Goal: Browse casually: Explore the website without a specific task or goal

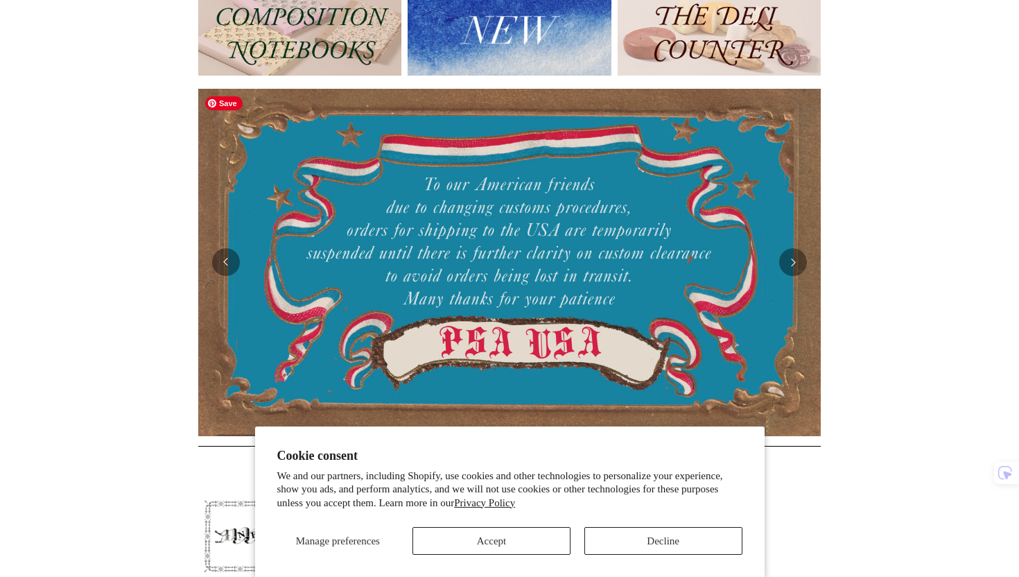
scroll to position [193, 0]
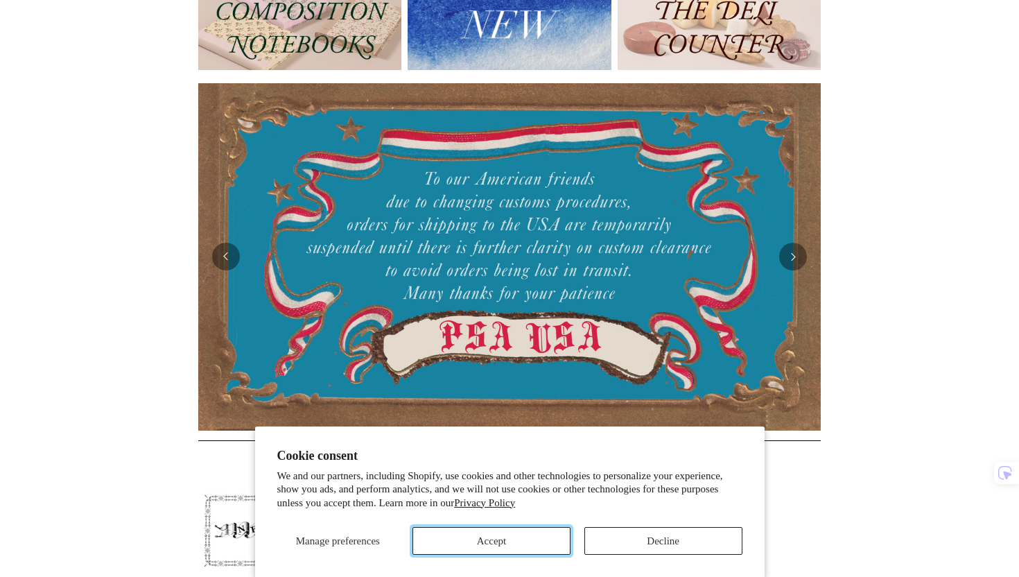
click at [535, 541] on button "Accept" at bounding box center [492, 541] width 158 height 28
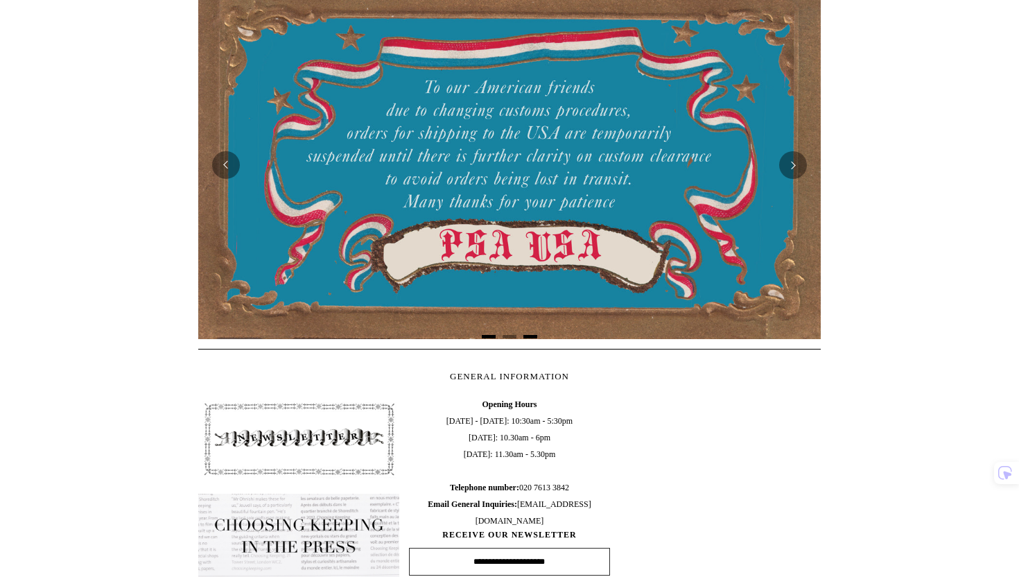
scroll to position [0, 0]
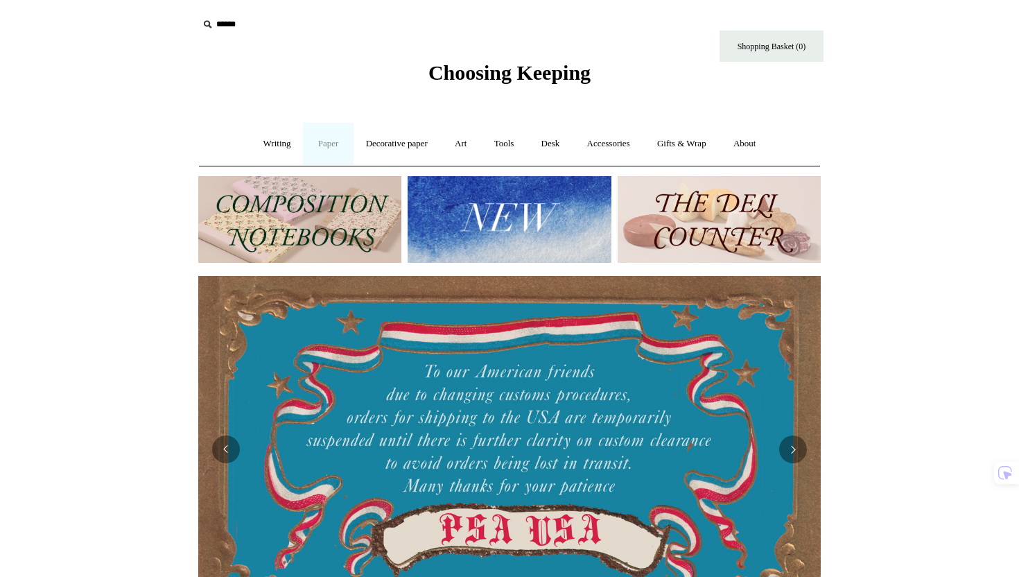
click at [321, 139] on link "Paper +" at bounding box center [329, 144] width 46 height 37
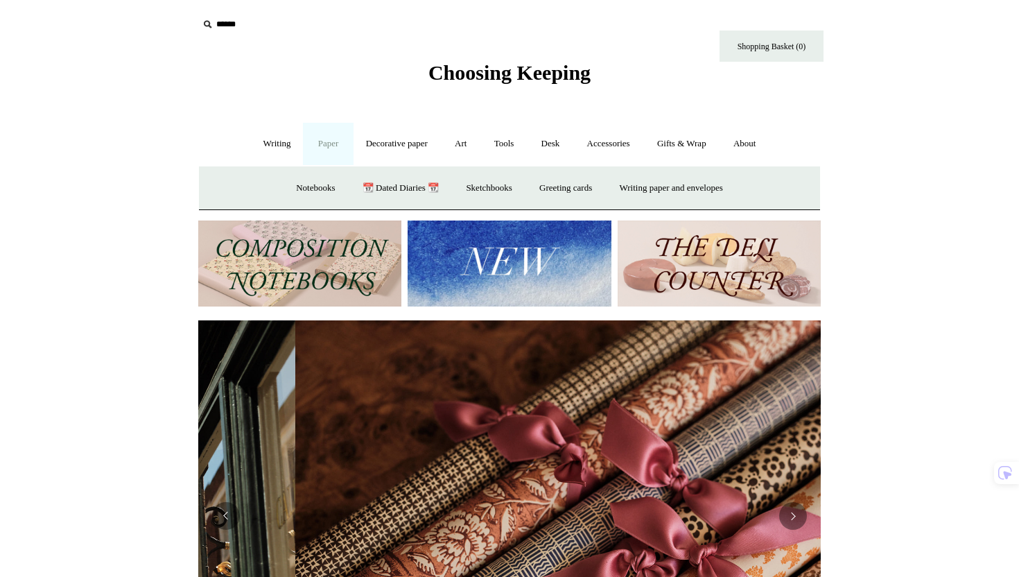
scroll to position [0, 1245]
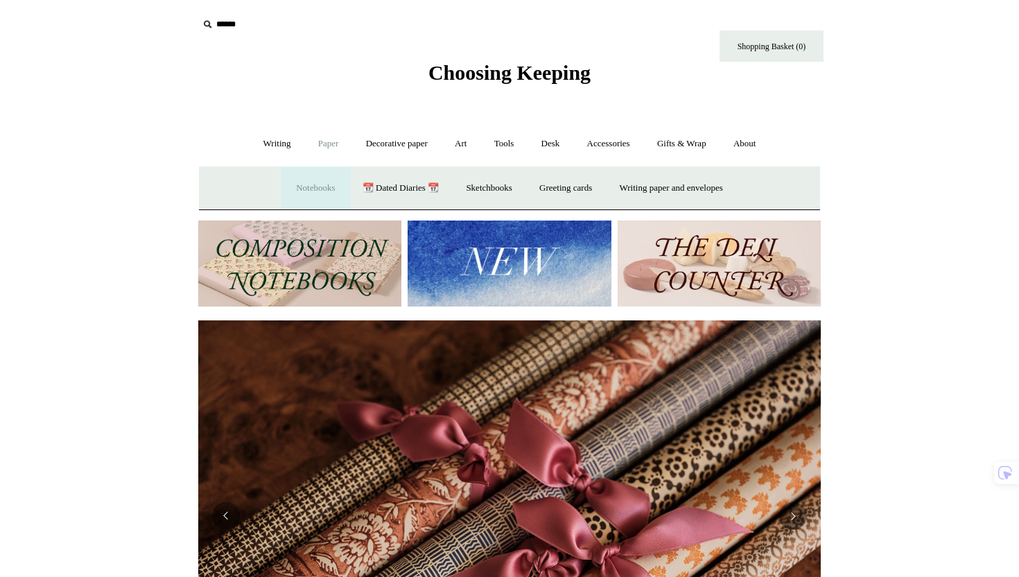
click at [312, 187] on link "Notebooks +" at bounding box center [316, 188] width 64 height 37
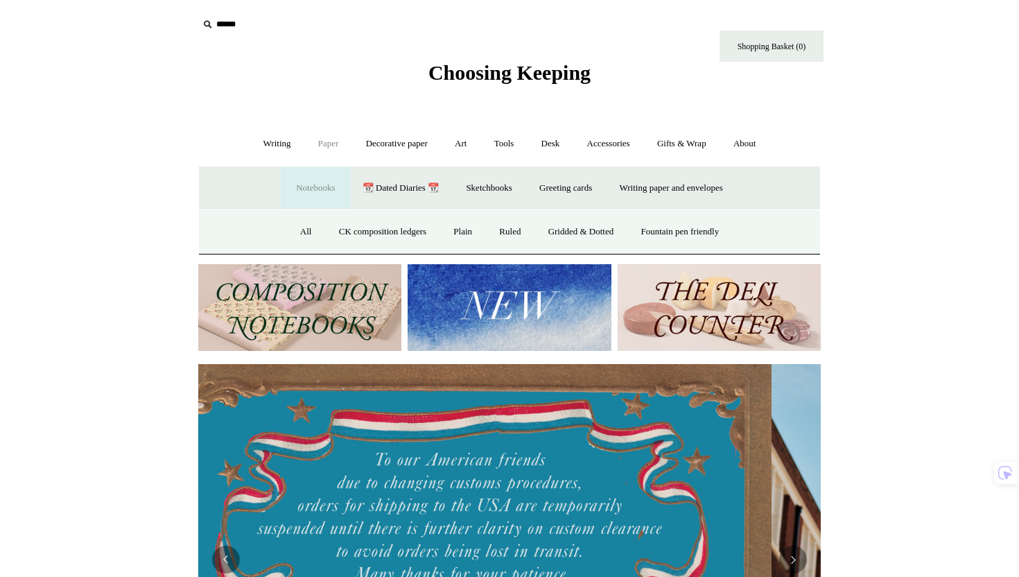
scroll to position [0, 0]
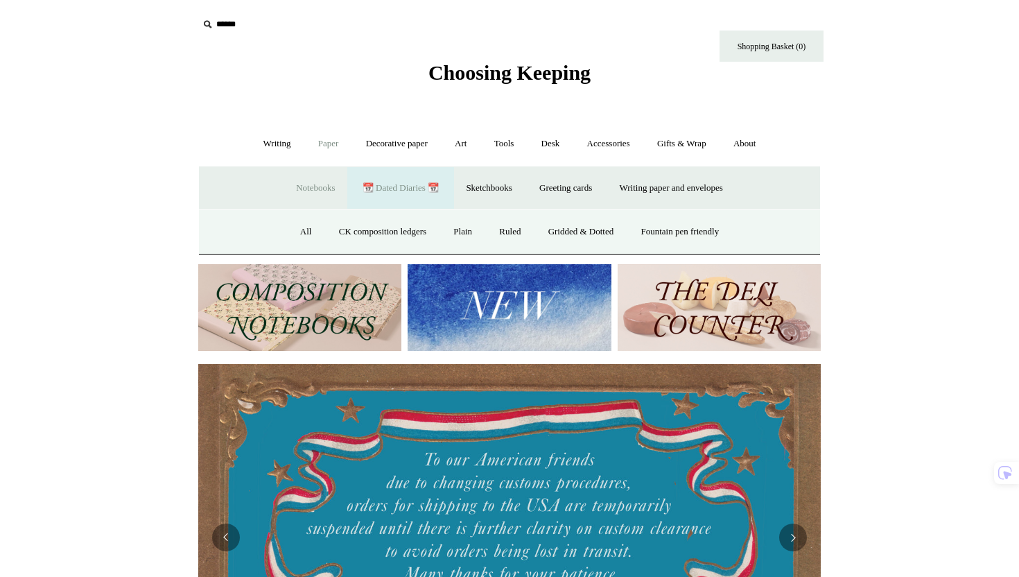
click at [386, 185] on link "📆 Dated Diaries 📆" at bounding box center [400, 188] width 101 height 37
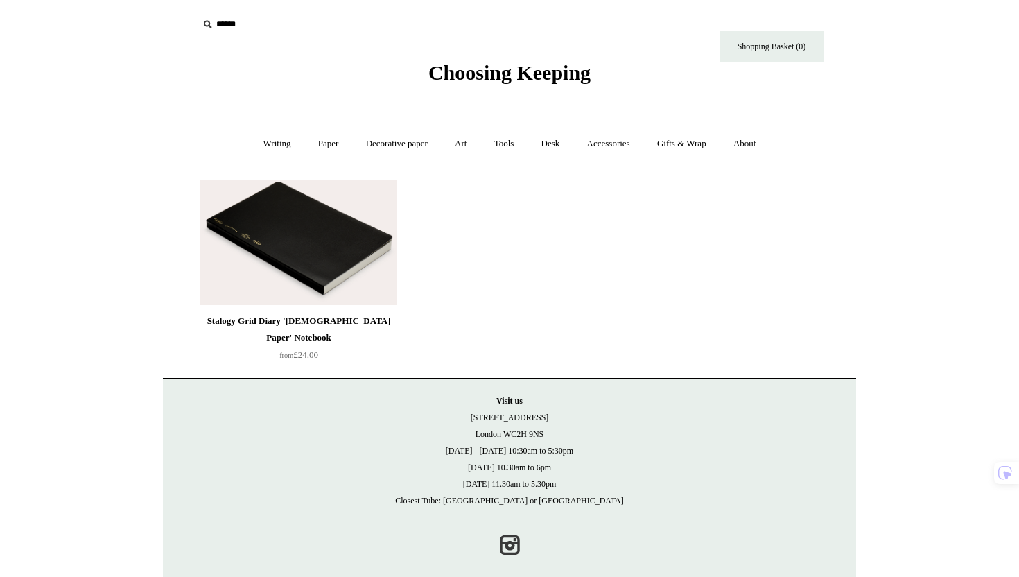
click at [325, 265] on img at bounding box center [298, 242] width 197 height 125
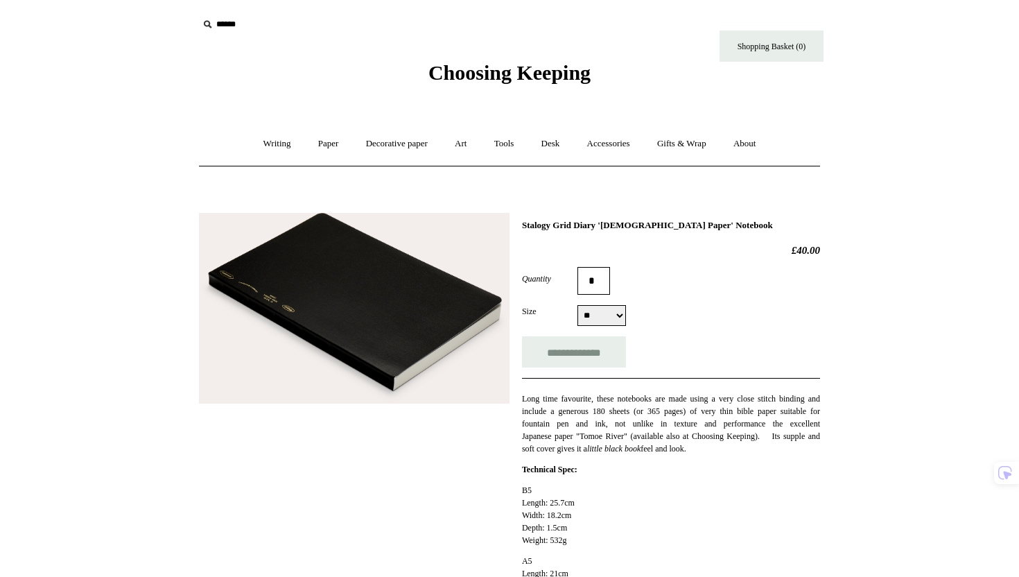
click at [595, 313] on select "** ** **" at bounding box center [602, 315] width 49 height 21
select select "**"
click at [578, 306] on select "** ** **" at bounding box center [602, 315] width 49 height 21
click at [392, 145] on link "Decorative paper +" at bounding box center [397, 144] width 87 height 37
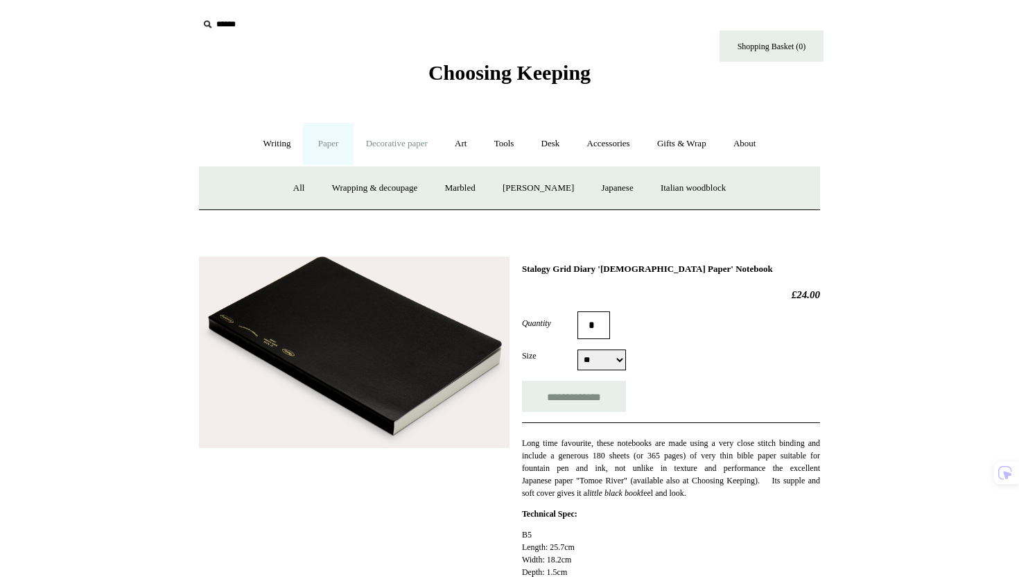
click at [317, 146] on link "Paper +" at bounding box center [329, 144] width 46 height 37
click at [310, 186] on link "Notebooks +" at bounding box center [316, 188] width 64 height 37
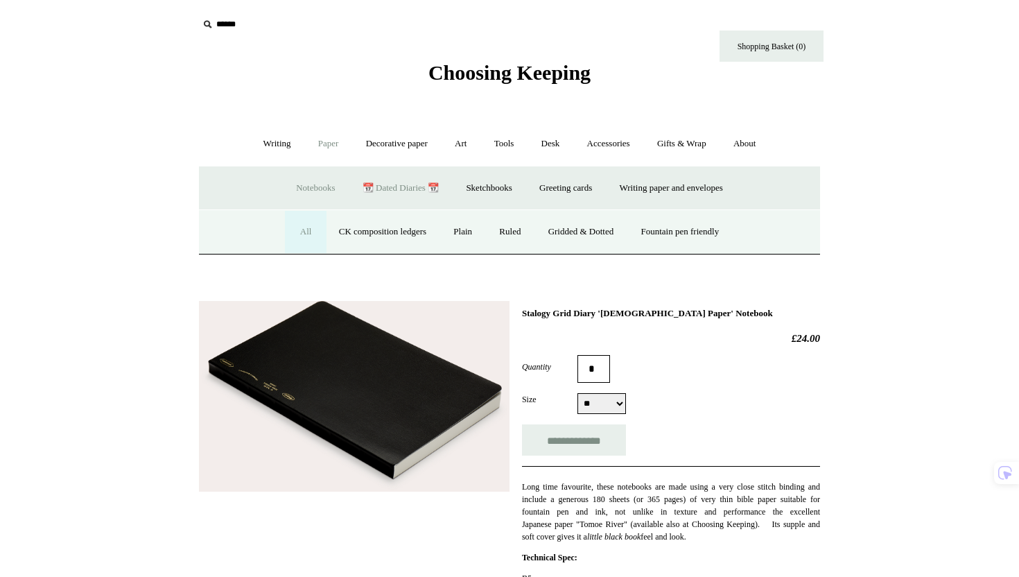
click at [296, 236] on link "All" at bounding box center [306, 232] width 37 height 37
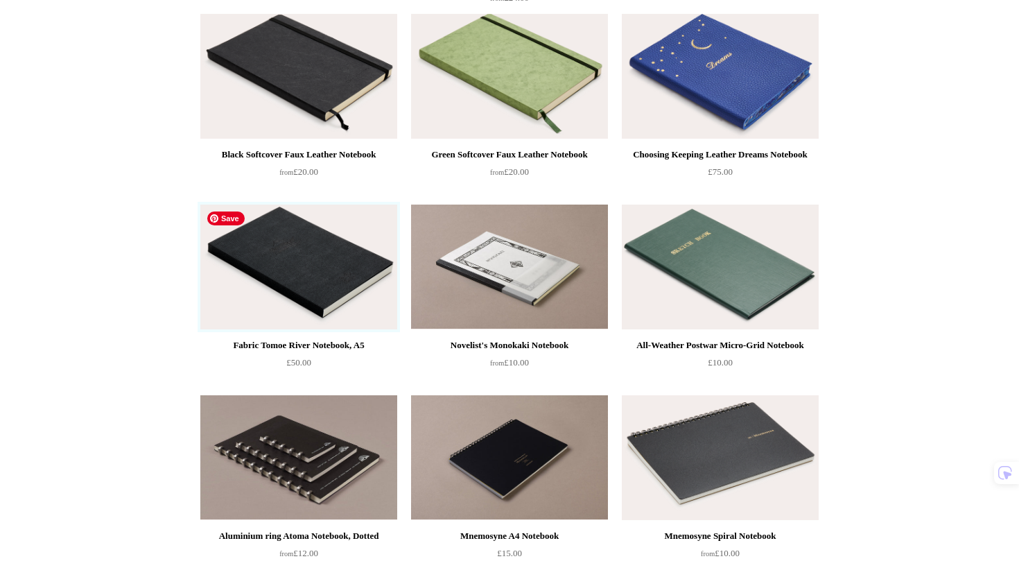
scroll to position [2853, 0]
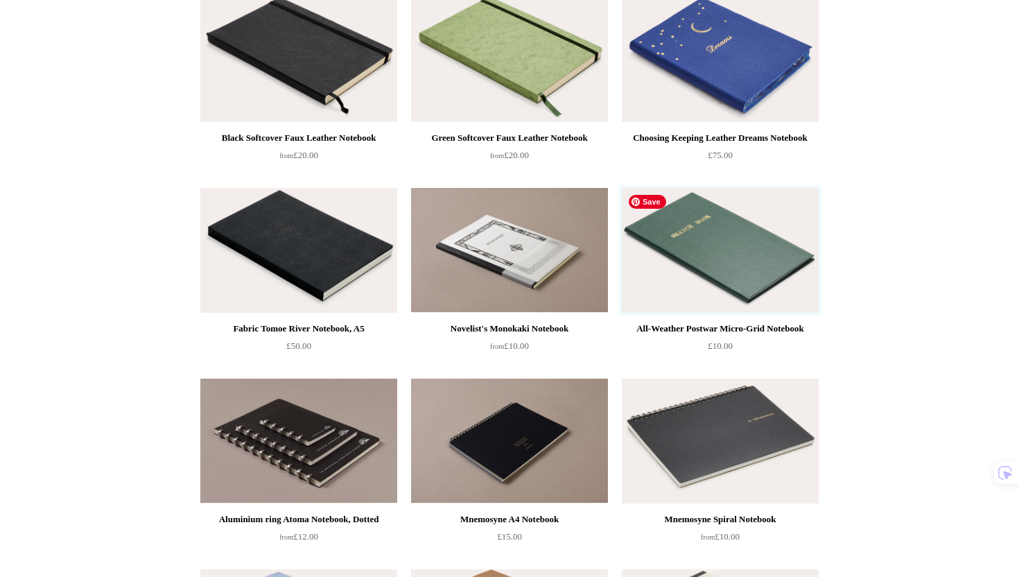
click at [731, 231] on img at bounding box center [720, 250] width 197 height 125
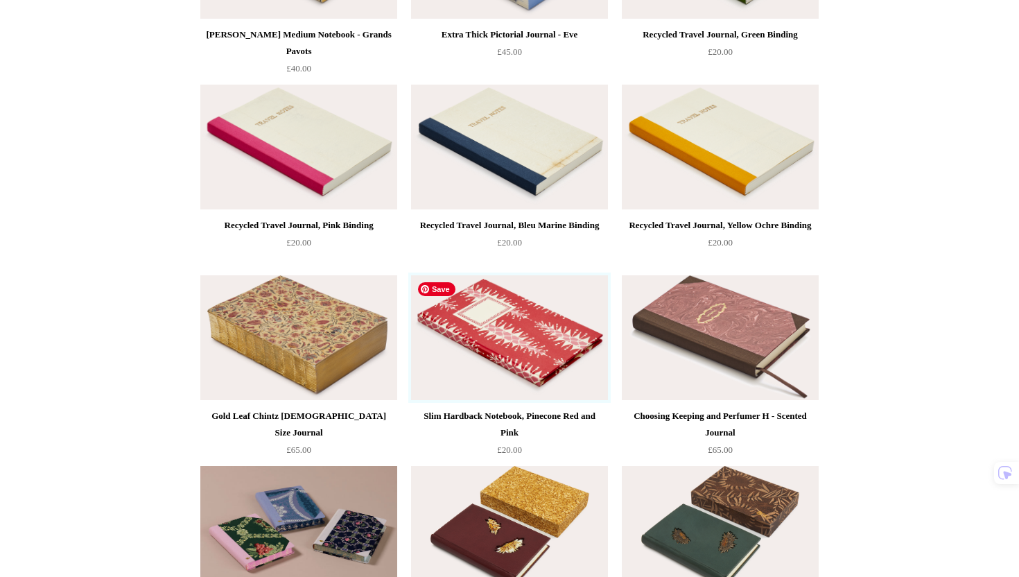
scroll to position [5054, 0]
click at [555, 379] on img at bounding box center [509, 337] width 197 height 125
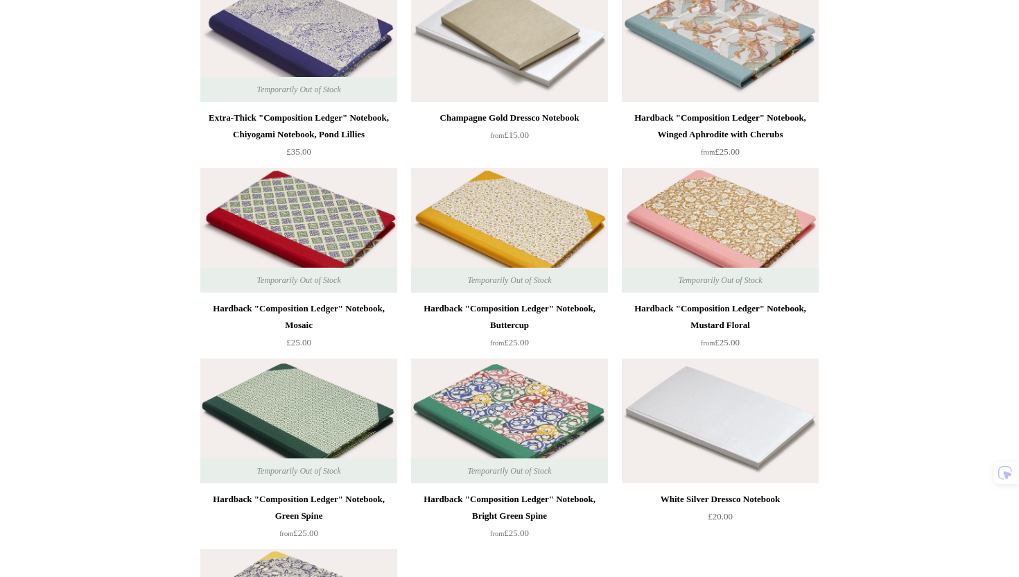
scroll to position [9727, 0]
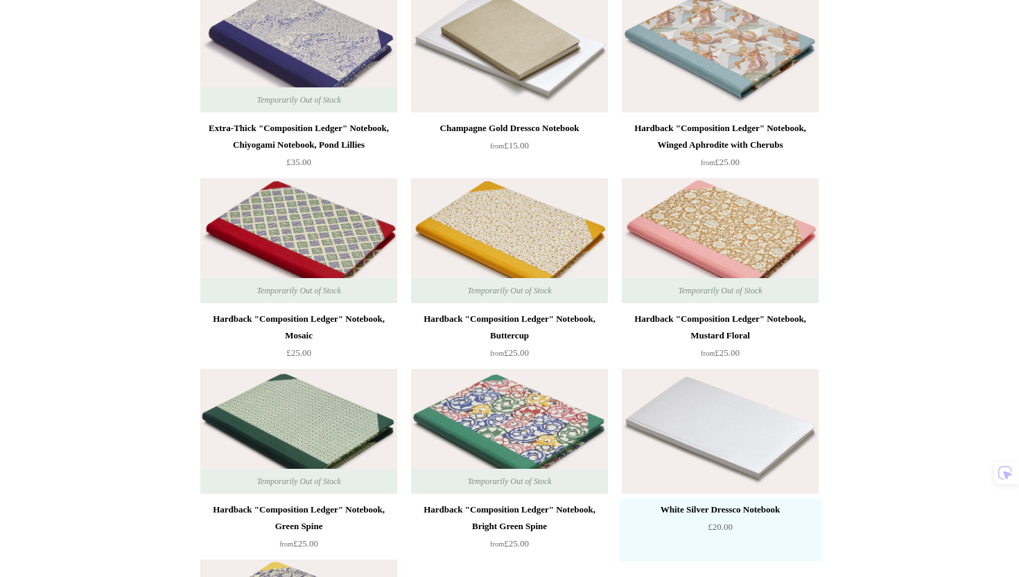
click at [689, 508] on div "White Silver Dressco Notebook" at bounding box center [720, 509] width 190 height 17
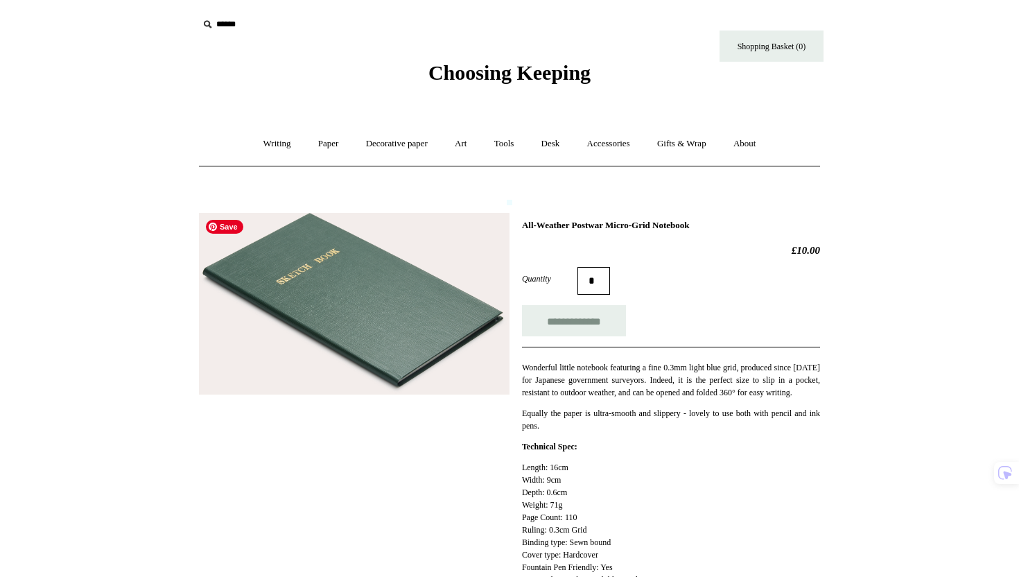
click at [449, 332] on img at bounding box center [354, 304] width 311 height 182
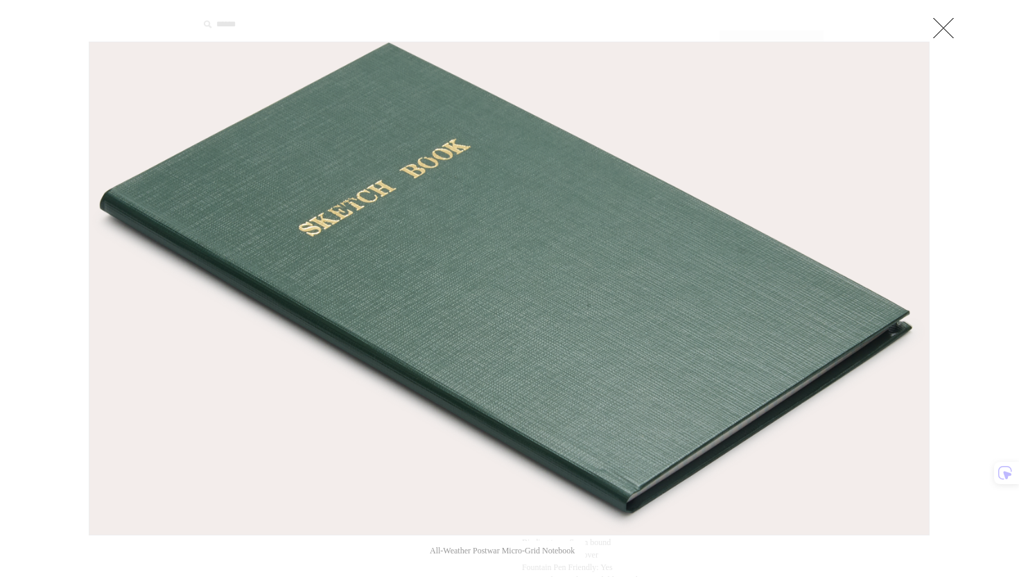
click at [935, 32] on link at bounding box center [944, 28] width 28 height 28
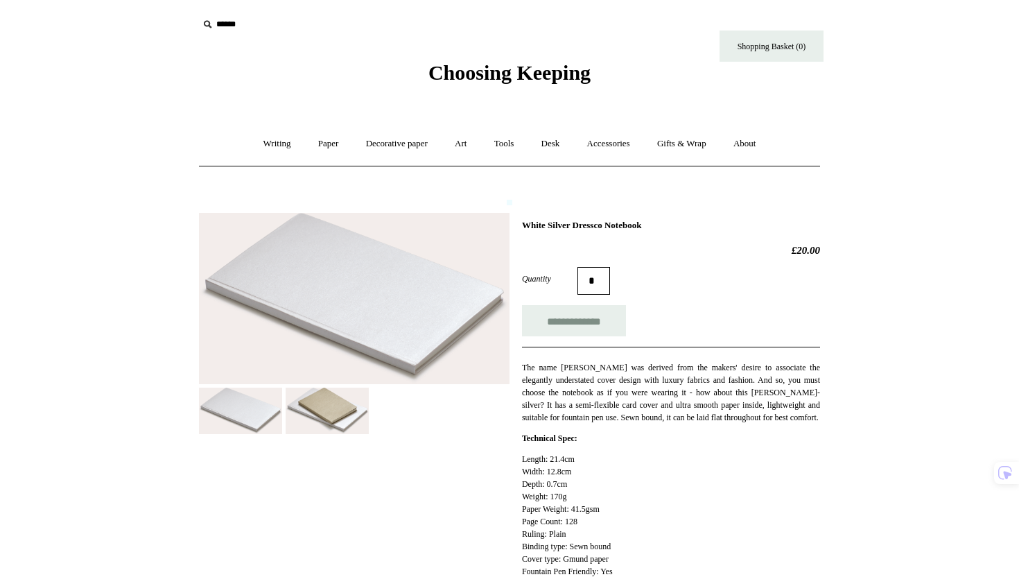
click at [333, 413] on img at bounding box center [327, 411] width 83 height 46
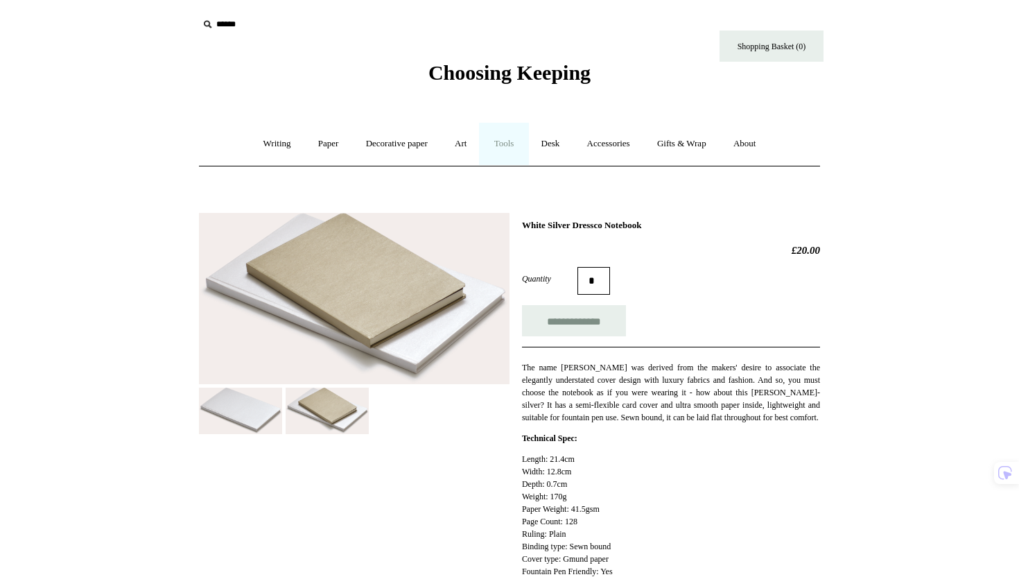
click at [508, 150] on link "Tools +" at bounding box center [504, 144] width 45 height 37
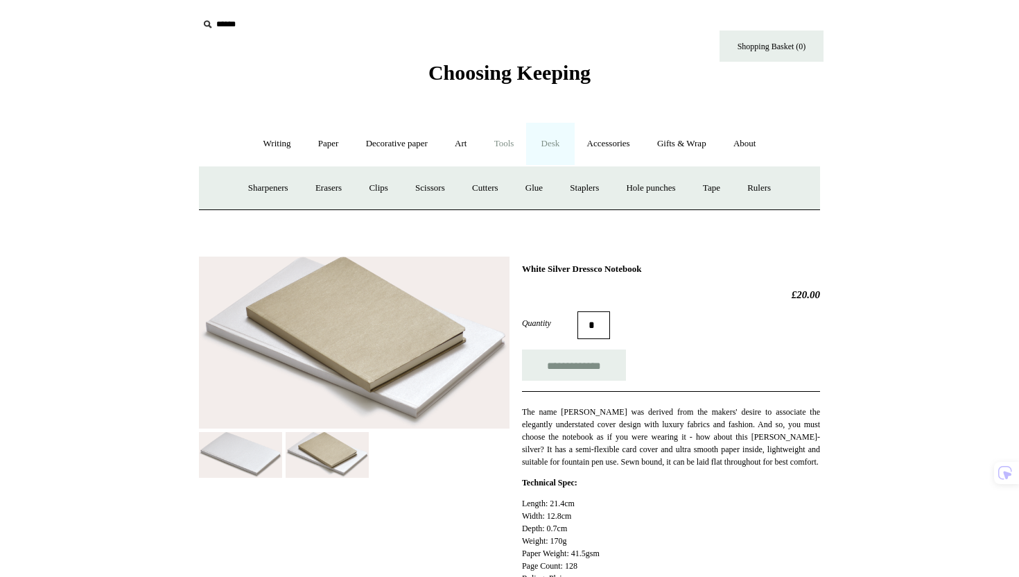
click at [564, 150] on link "Desk +" at bounding box center [551, 144] width 44 height 37
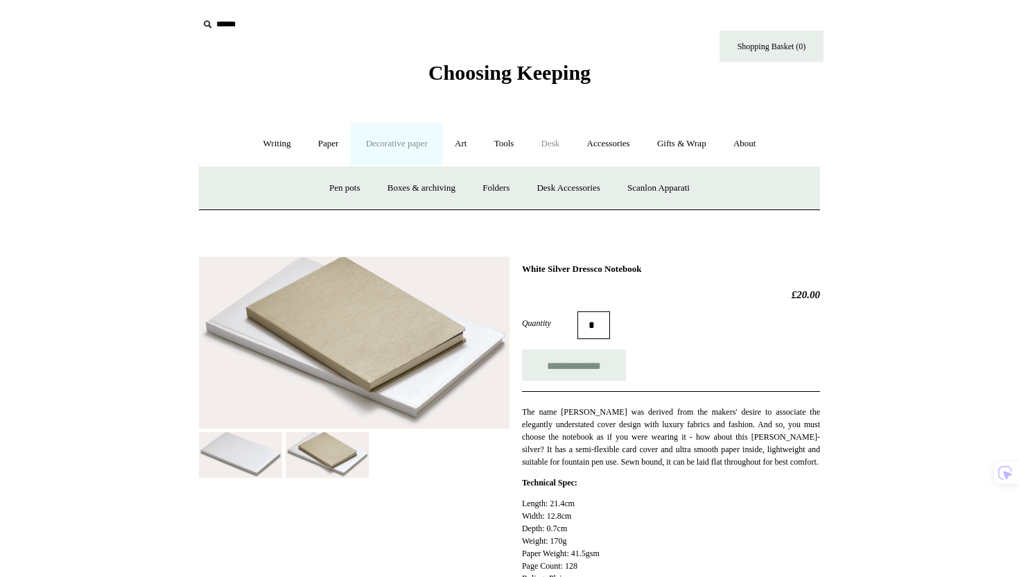
click at [414, 139] on link "Decorative paper +" at bounding box center [397, 144] width 87 height 37
click at [552, 139] on link "Desk +" at bounding box center [551, 144] width 44 height 37
click at [552, 139] on link "Desk -" at bounding box center [551, 144] width 44 height 37
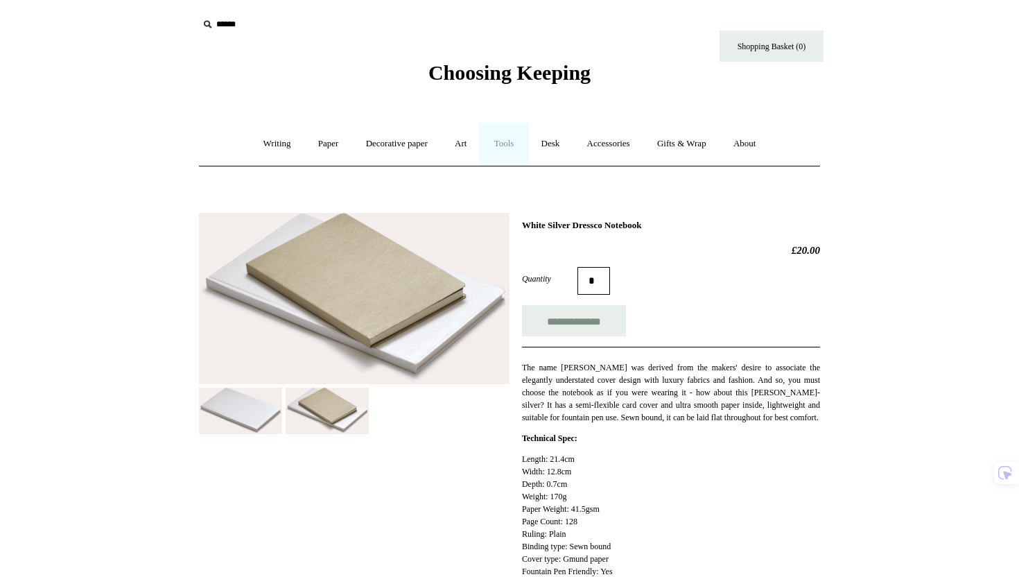
click at [520, 139] on link "Tools +" at bounding box center [504, 144] width 45 height 37
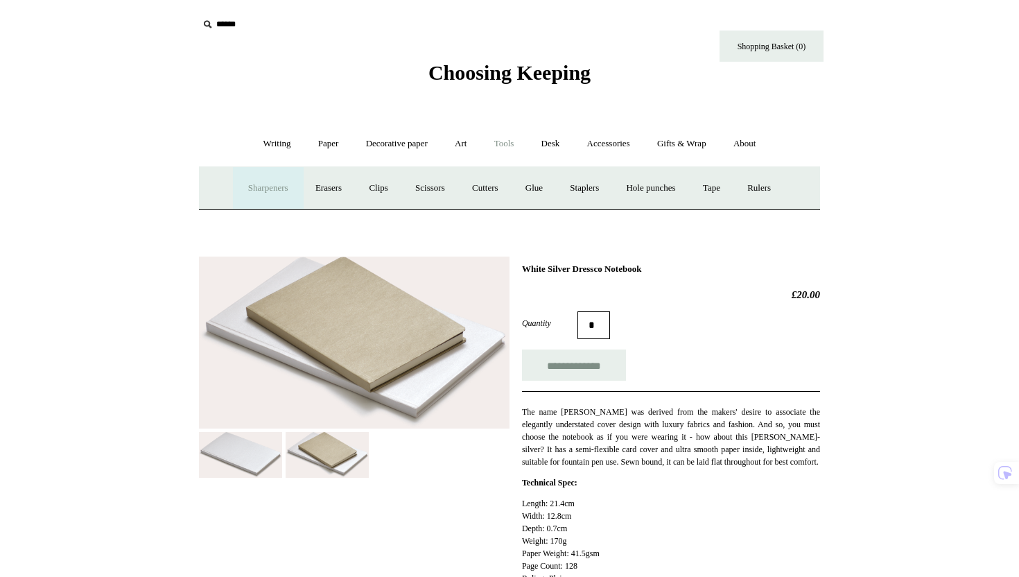
click at [257, 192] on link "Sharpeners" at bounding box center [268, 188] width 65 height 37
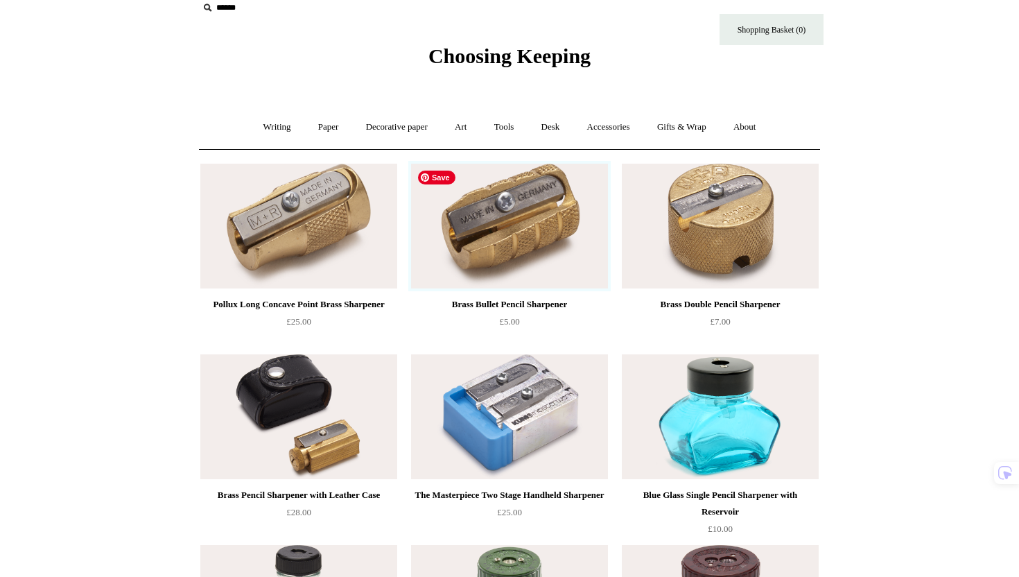
scroll to position [19, 0]
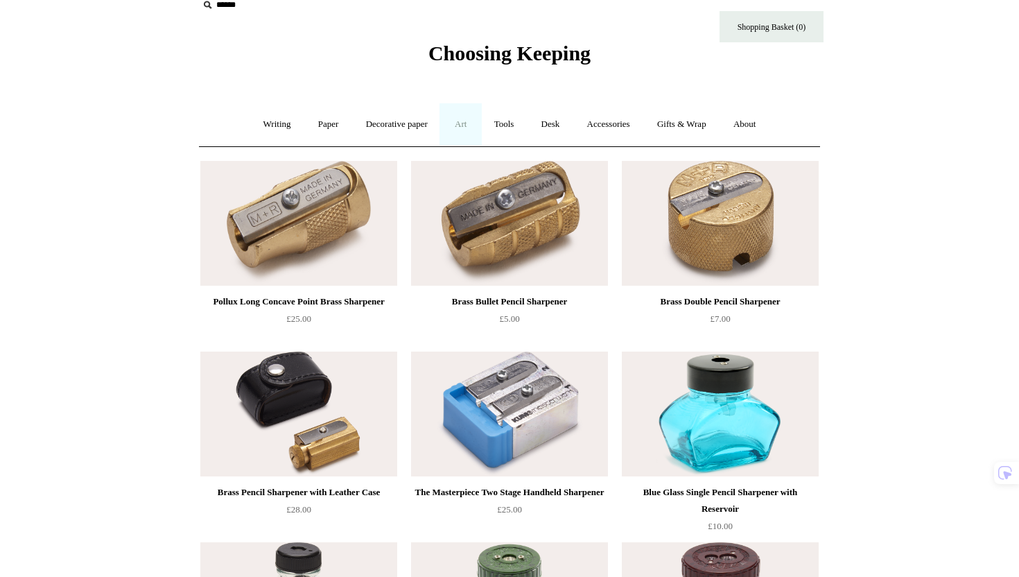
click at [458, 120] on link "Art +" at bounding box center [460, 124] width 37 height 37
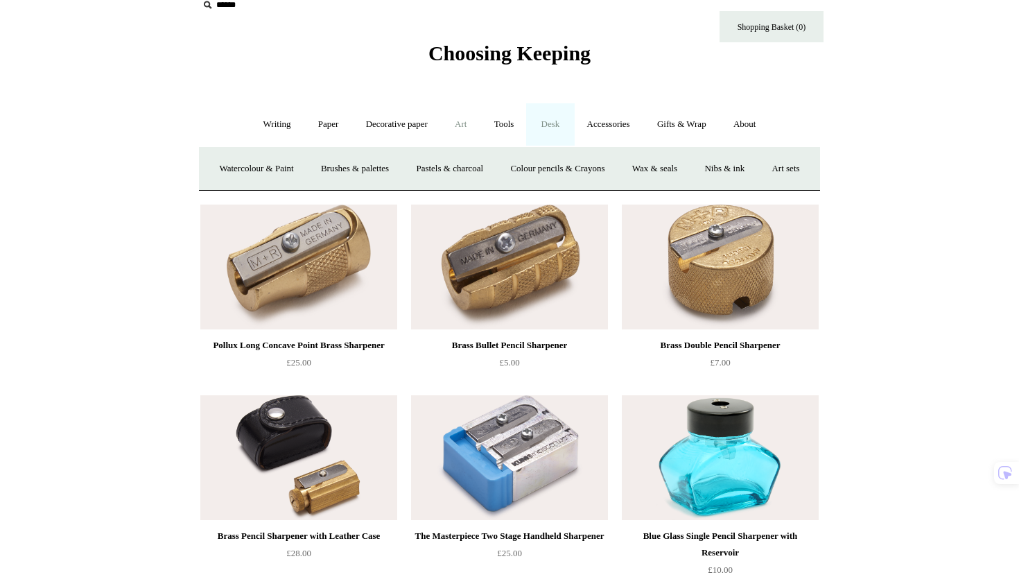
click at [571, 127] on link "Desk +" at bounding box center [551, 124] width 44 height 37
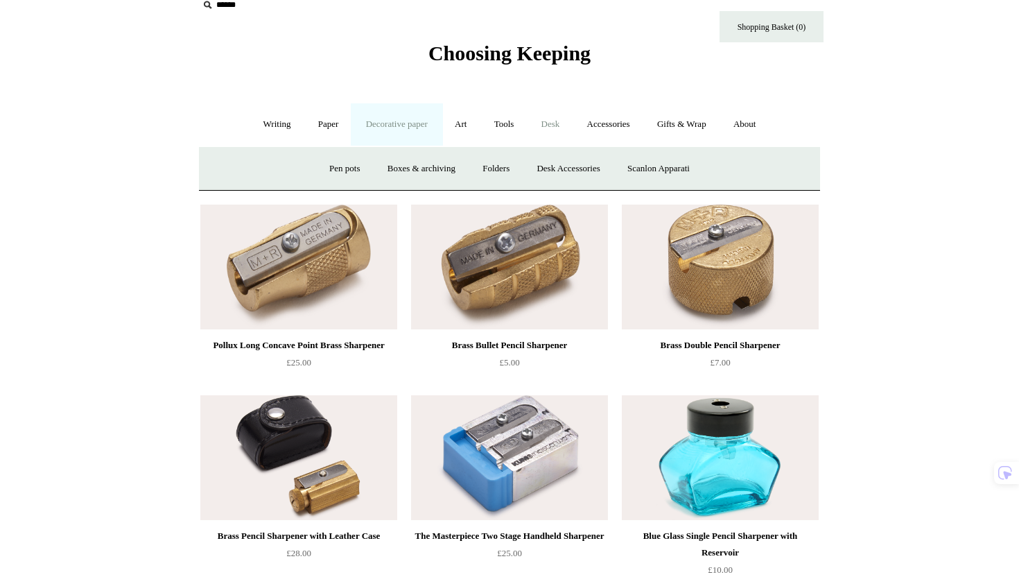
click at [377, 134] on link "Decorative paper +" at bounding box center [397, 124] width 87 height 37
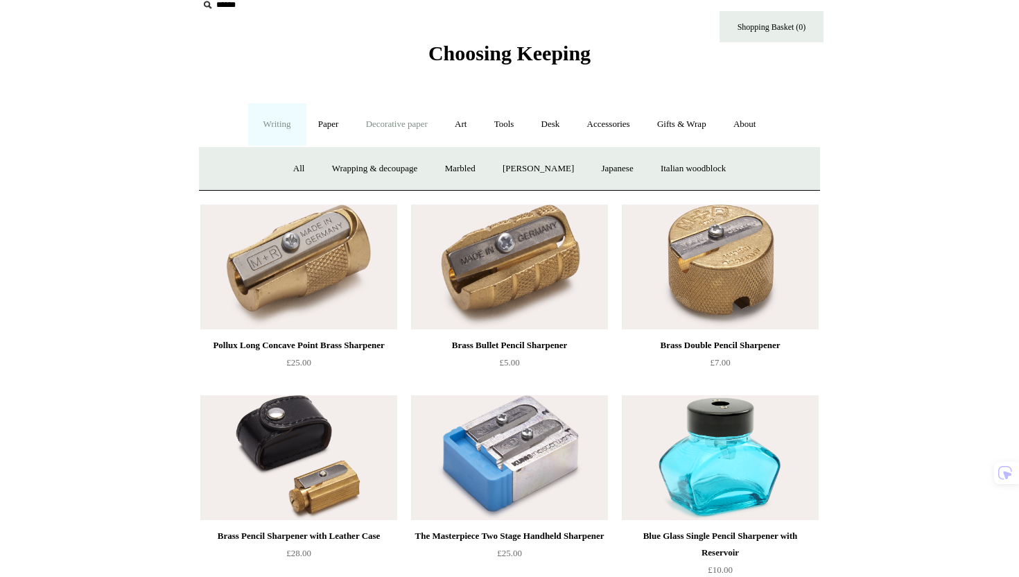
click at [286, 127] on link "Writing +" at bounding box center [277, 124] width 53 height 37
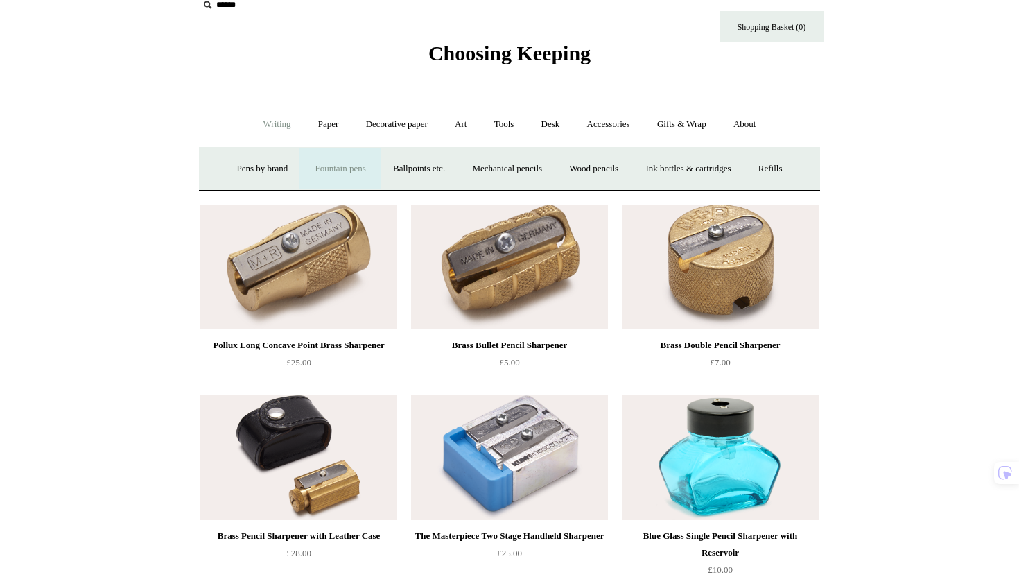
click at [334, 169] on link "Fountain pens +" at bounding box center [340, 168] width 76 height 37
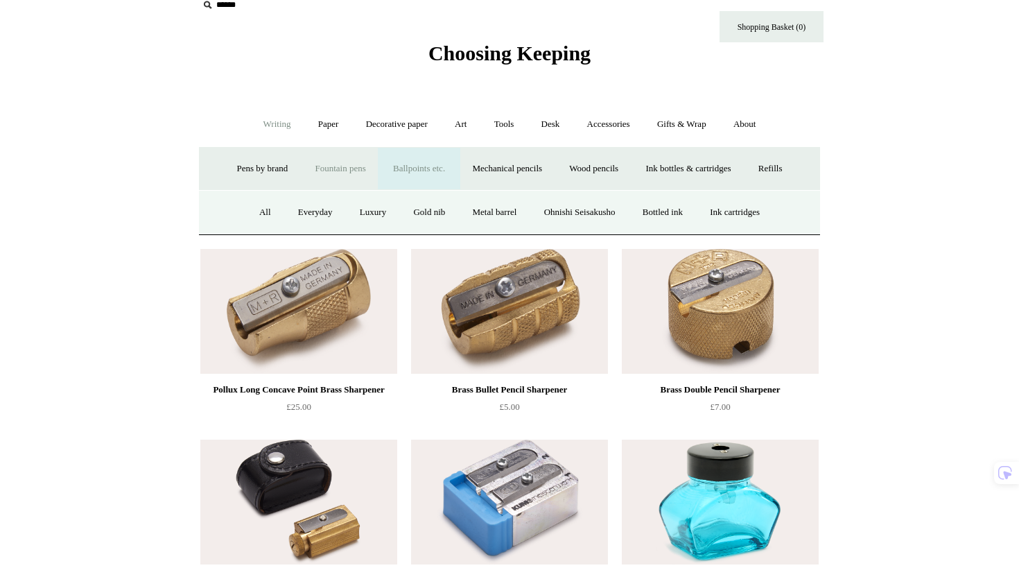
click at [433, 168] on link "Ballpoints etc. +" at bounding box center [419, 168] width 77 height 37
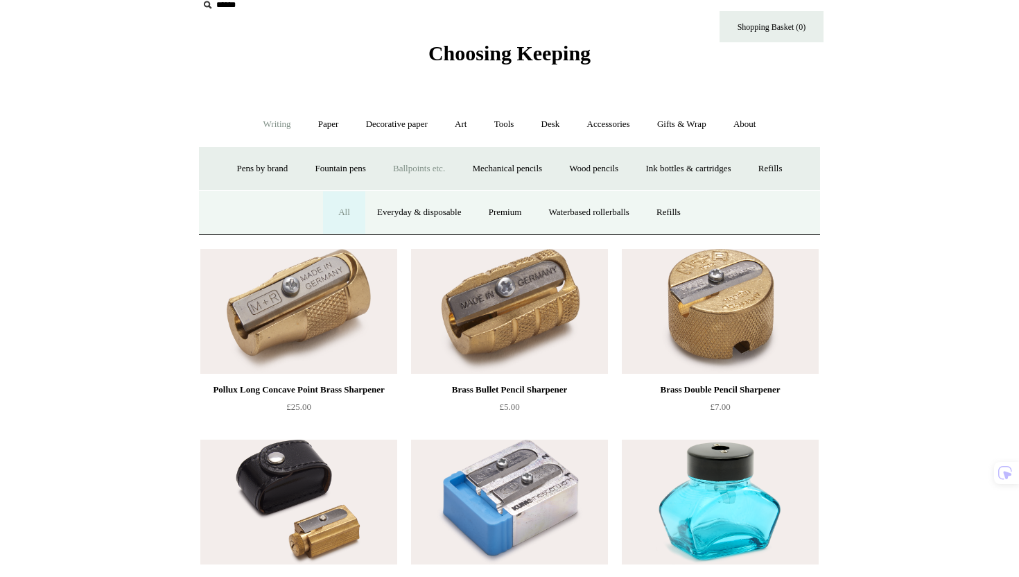
click at [328, 211] on link "All" at bounding box center [344, 212] width 37 height 37
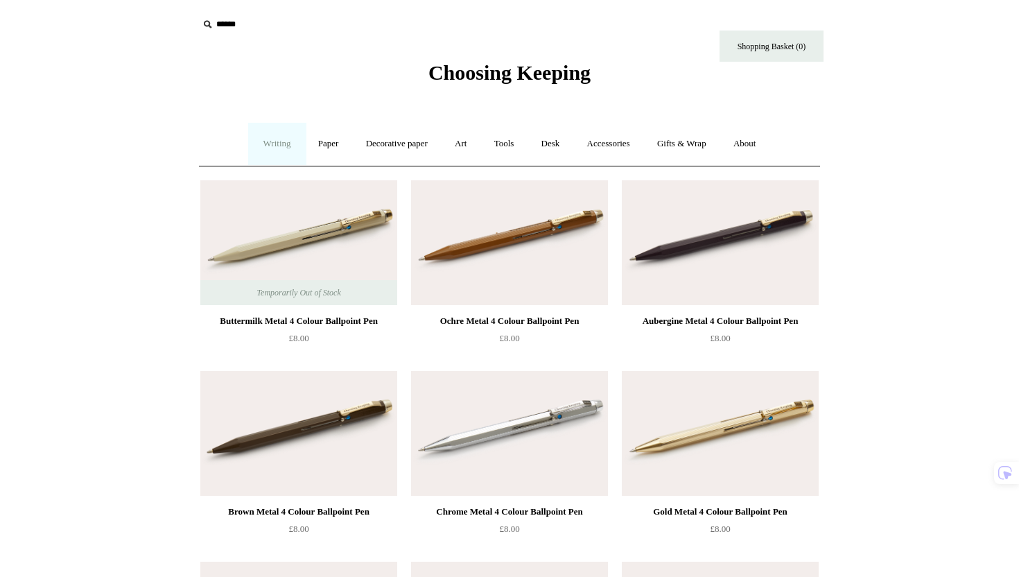
click at [267, 144] on link "Writing +" at bounding box center [277, 144] width 53 height 37
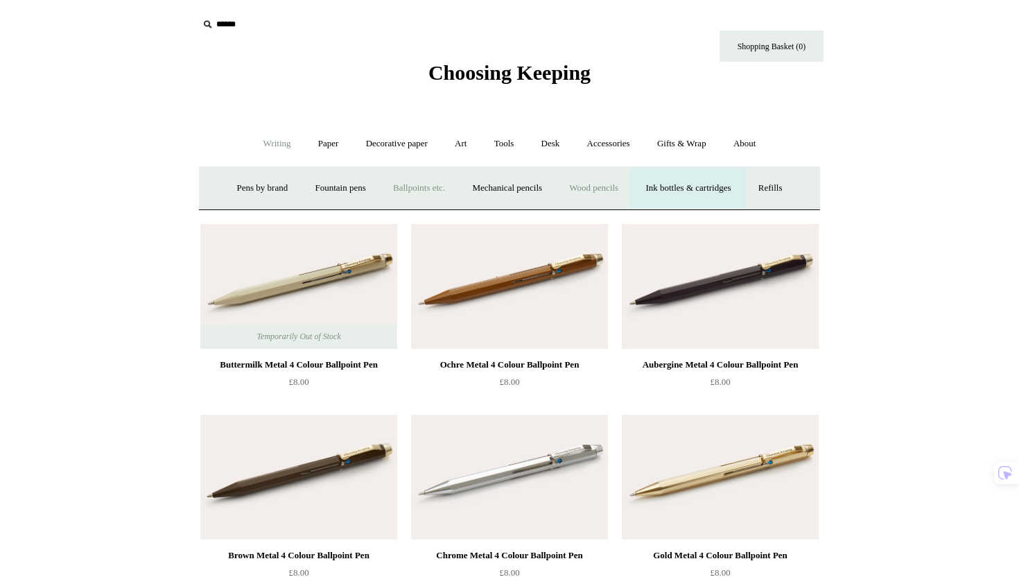
click at [596, 192] on link "Wood pencils +" at bounding box center [594, 188] width 74 height 37
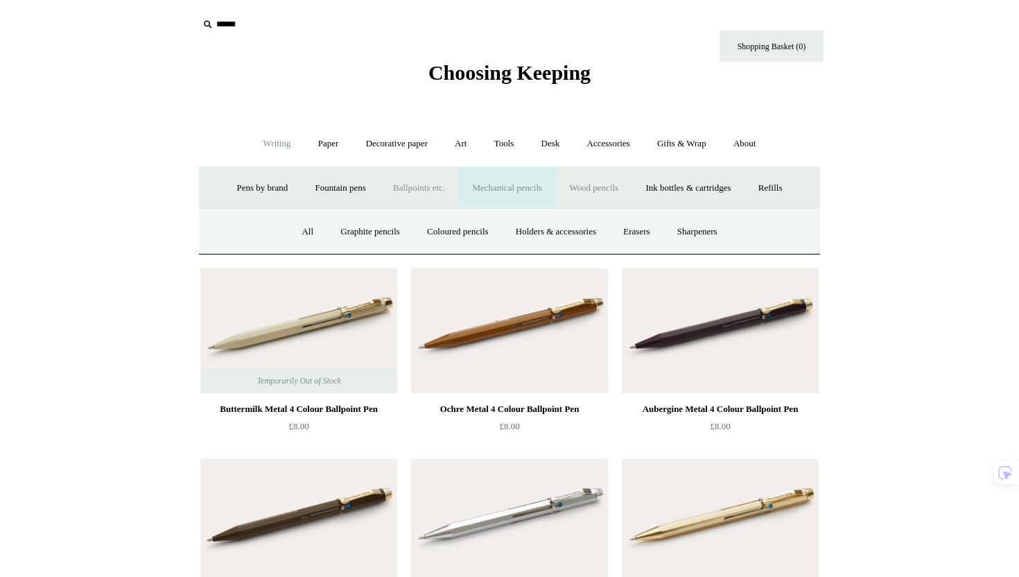
click at [497, 194] on link "Mechanical pencils +" at bounding box center [507, 188] width 95 height 37
click at [369, 231] on link "All" at bounding box center [377, 232] width 37 height 37
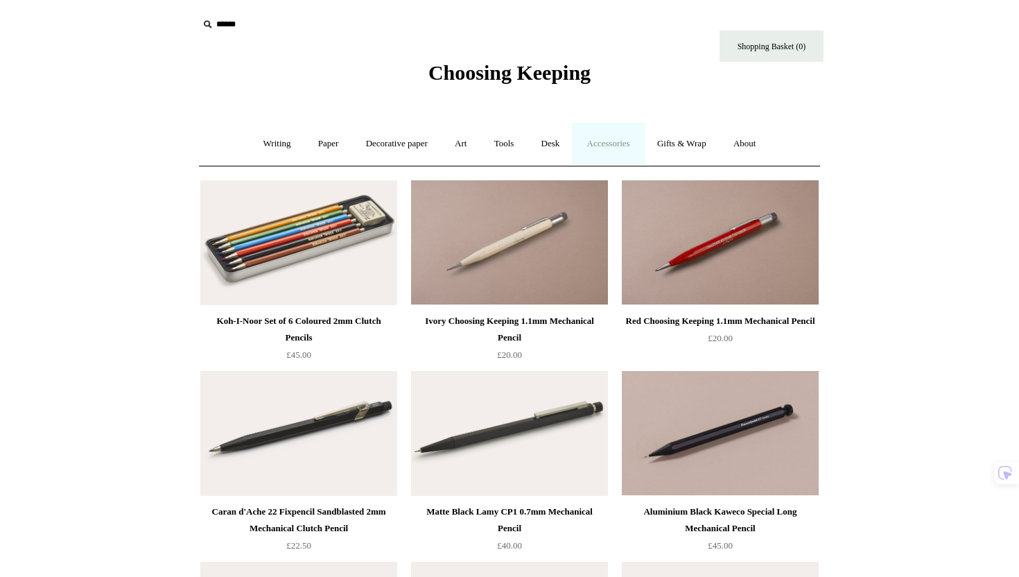
click at [621, 146] on link "Accessories +" at bounding box center [609, 144] width 68 height 37
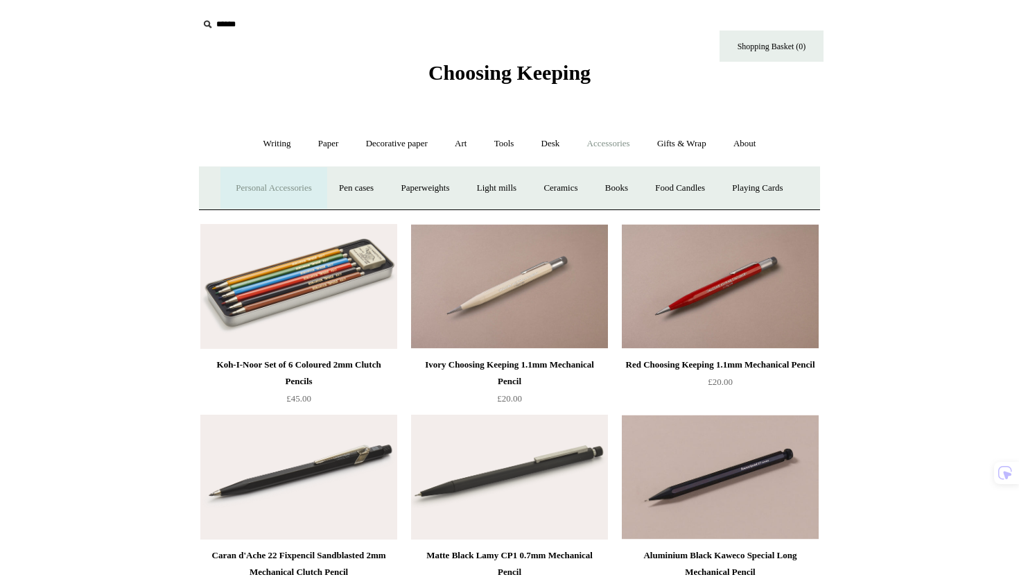
click at [264, 200] on link "Personal Accessories +" at bounding box center [273, 188] width 101 height 37
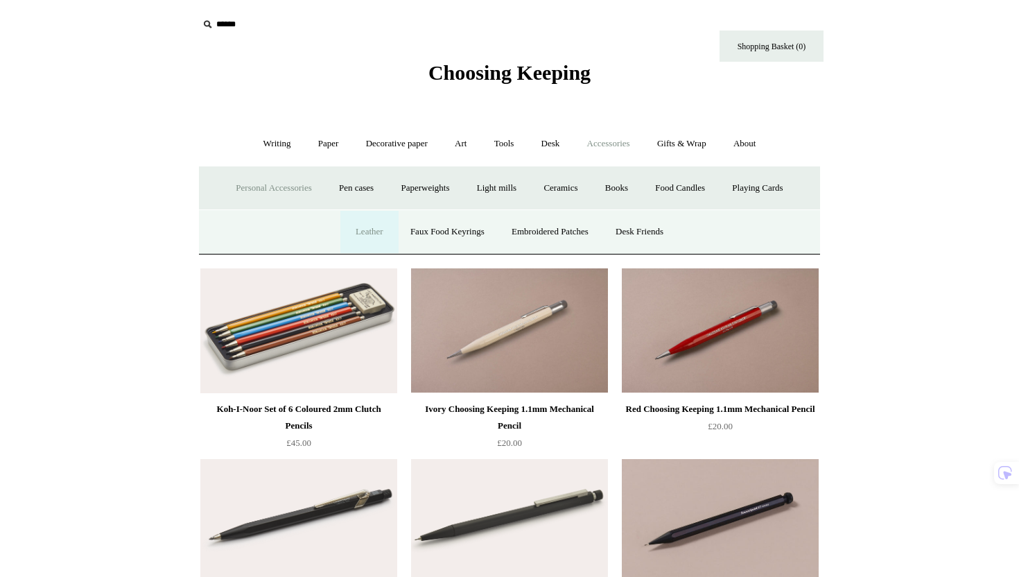
click at [371, 225] on link "Leather" at bounding box center [369, 232] width 53 height 37
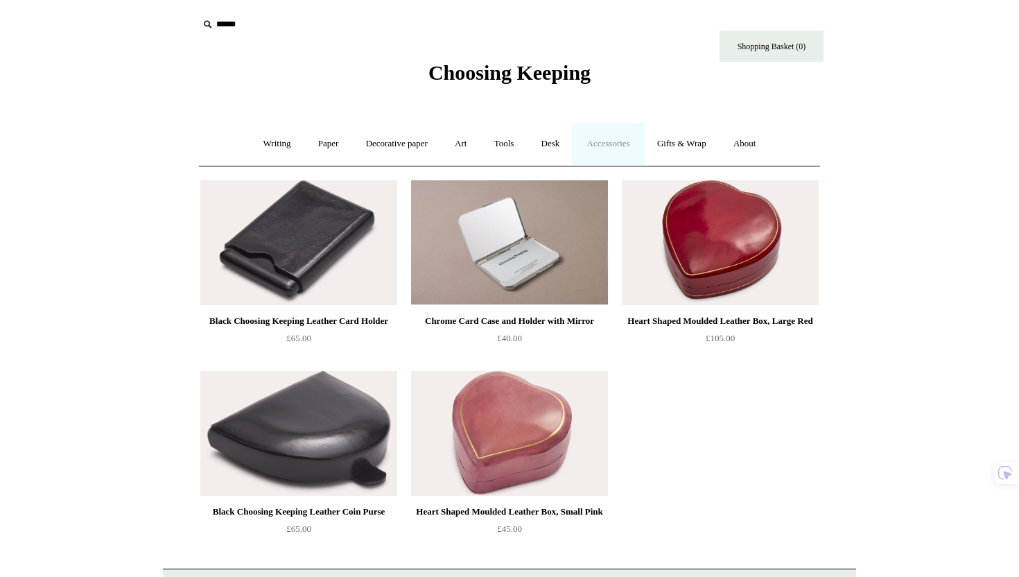
click at [616, 147] on link "Accessories +" at bounding box center [609, 144] width 68 height 37
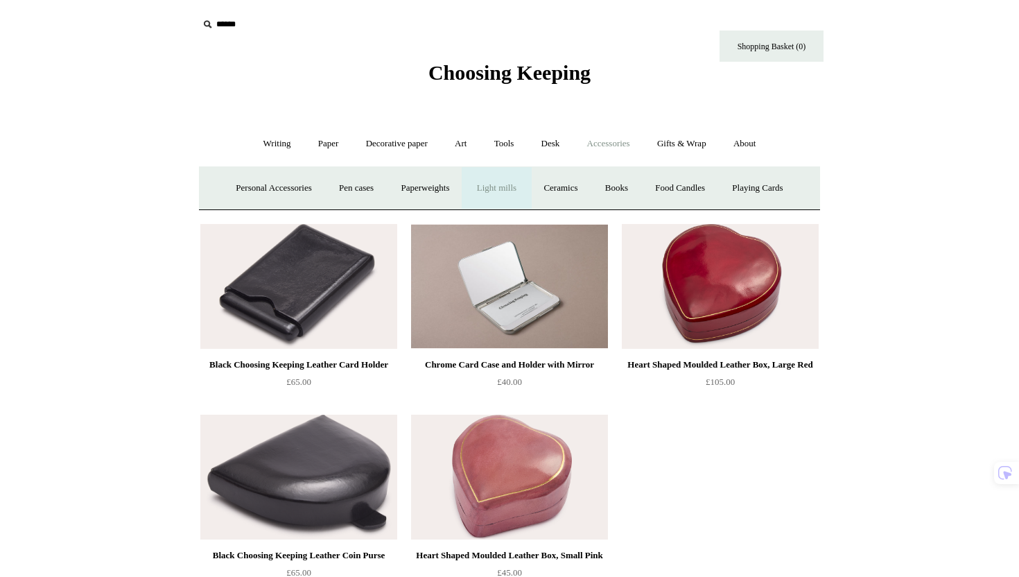
click at [502, 199] on link "Light mills" at bounding box center [497, 188] width 64 height 37
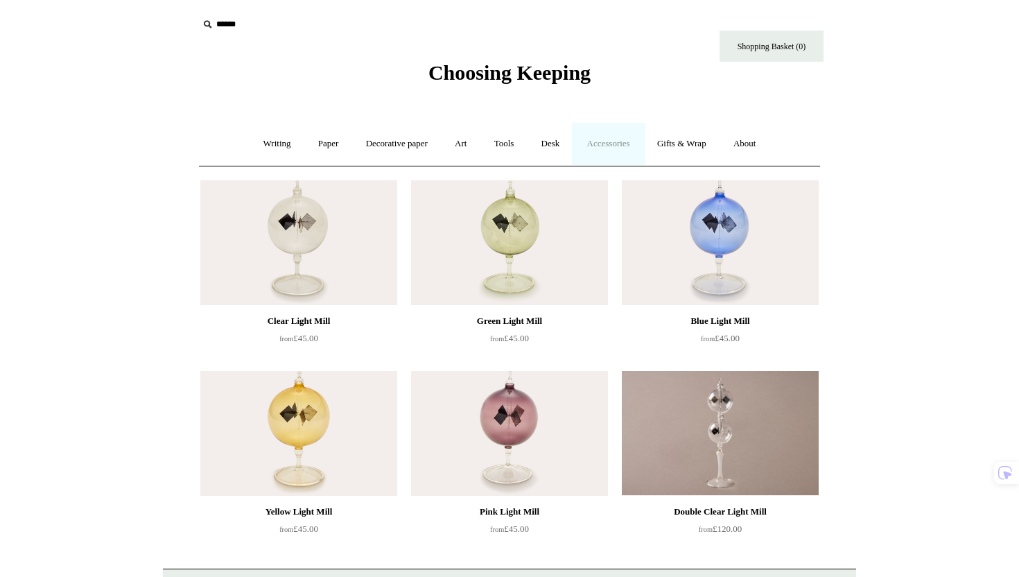
click at [619, 144] on link "Accessories +" at bounding box center [609, 144] width 68 height 37
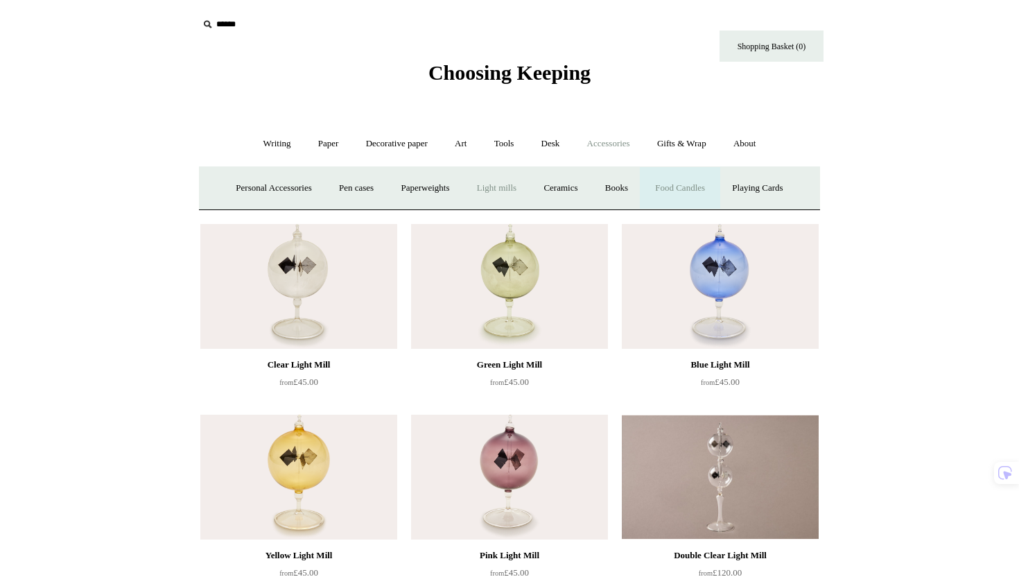
click at [700, 194] on link "Food Candles" at bounding box center [680, 188] width 75 height 37
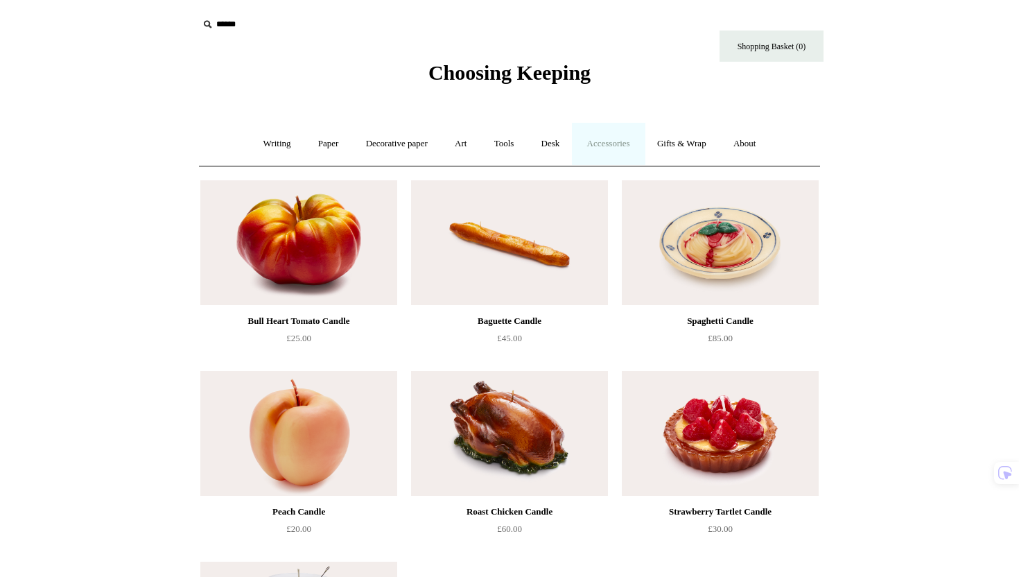
click at [616, 153] on link "Accessories +" at bounding box center [609, 144] width 68 height 37
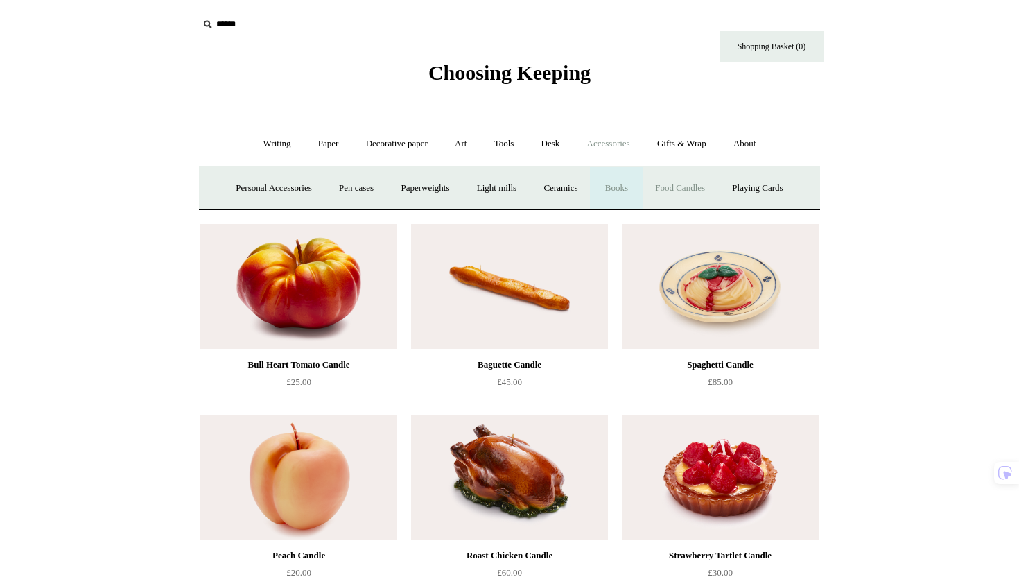
click at [616, 192] on link "Books" at bounding box center [617, 188] width 48 height 37
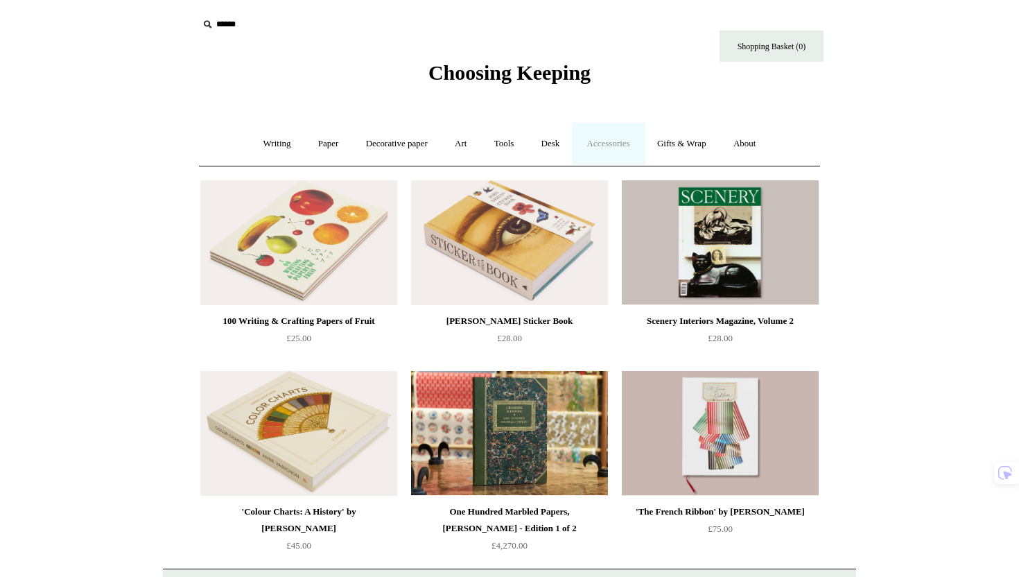
click at [615, 144] on link "Accessories +" at bounding box center [609, 144] width 68 height 37
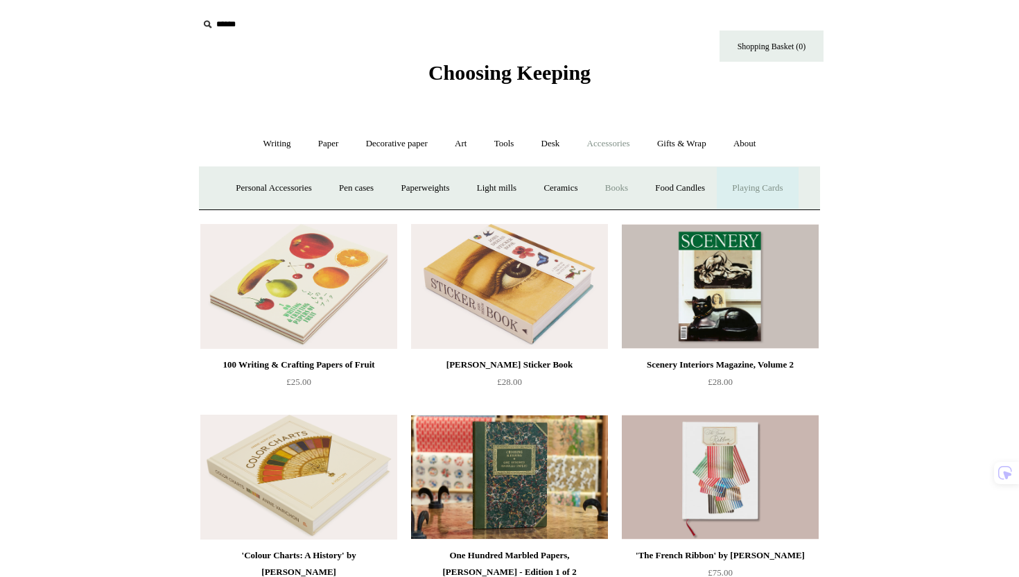
click at [775, 182] on link "Playing Cards" at bounding box center [758, 188] width 76 height 37
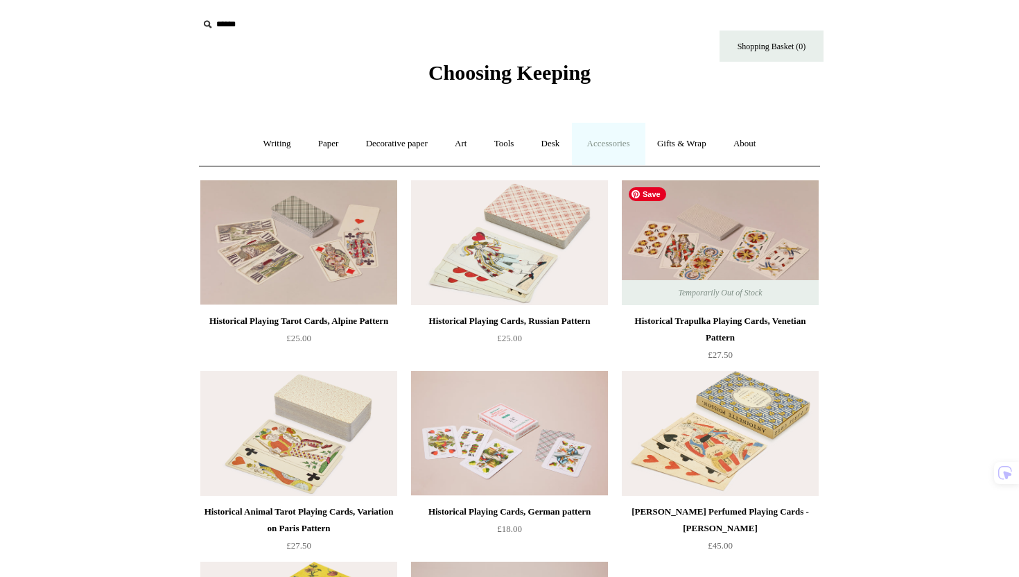
click at [602, 152] on link "Accessories +" at bounding box center [609, 144] width 68 height 37
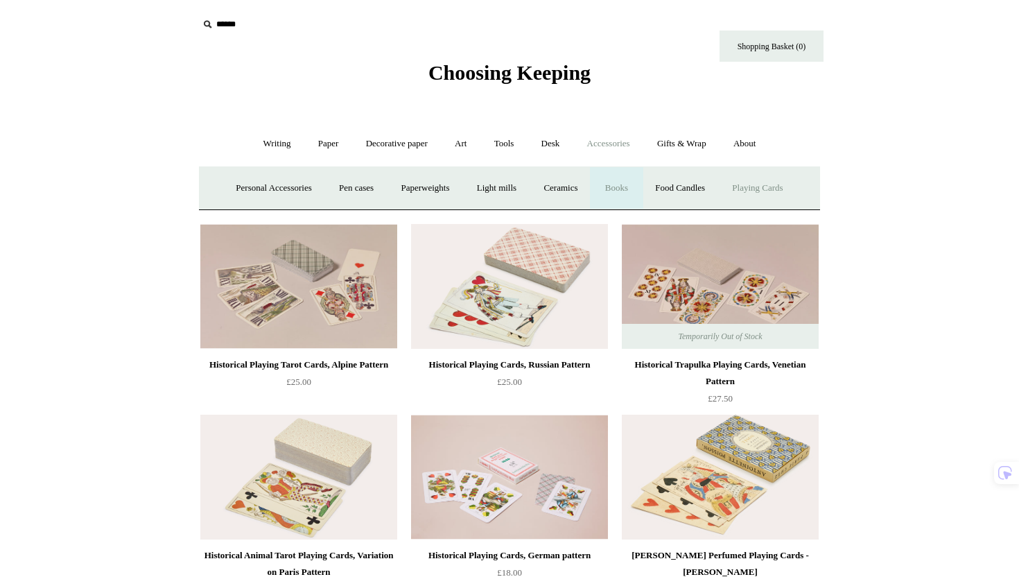
click at [615, 187] on link "Books" at bounding box center [617, 188] width 48 height 37
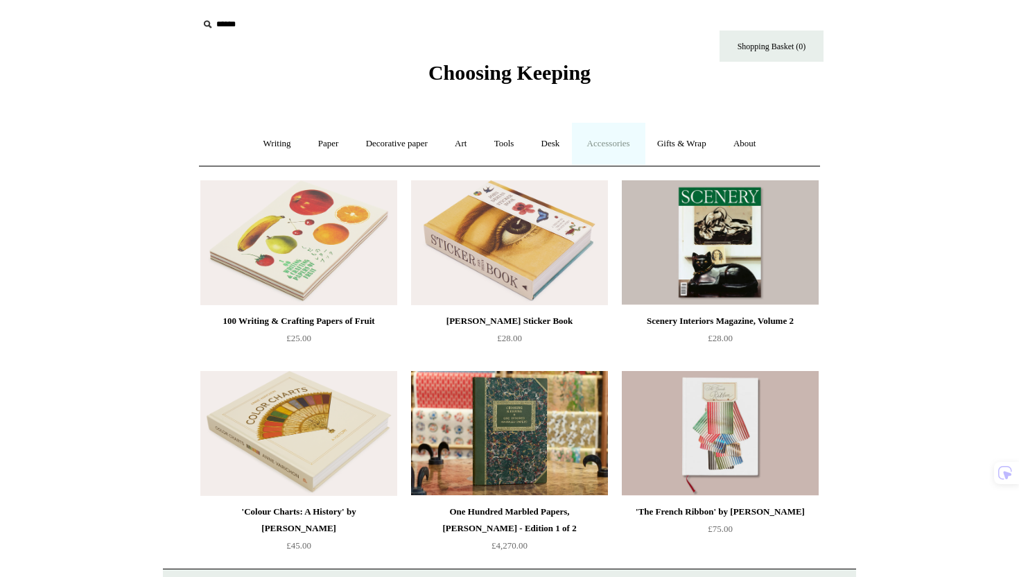
click at [616, 137] on link "Accessories +" at bounding box center [609, 144] width 68 height 37
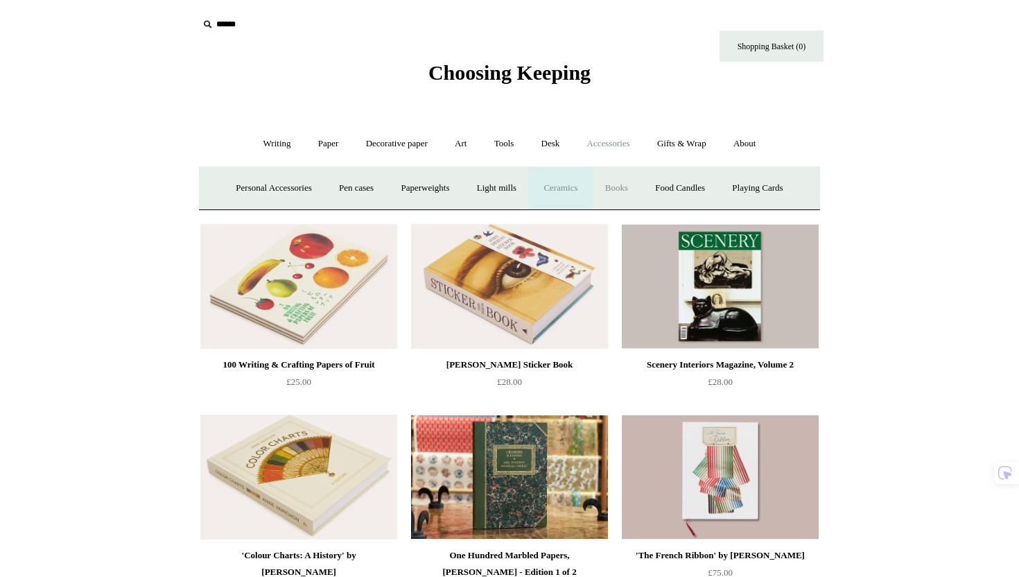
click at [577, 180] on link "Ceramics +" at bounding box center [560, 188] width 59 height 37
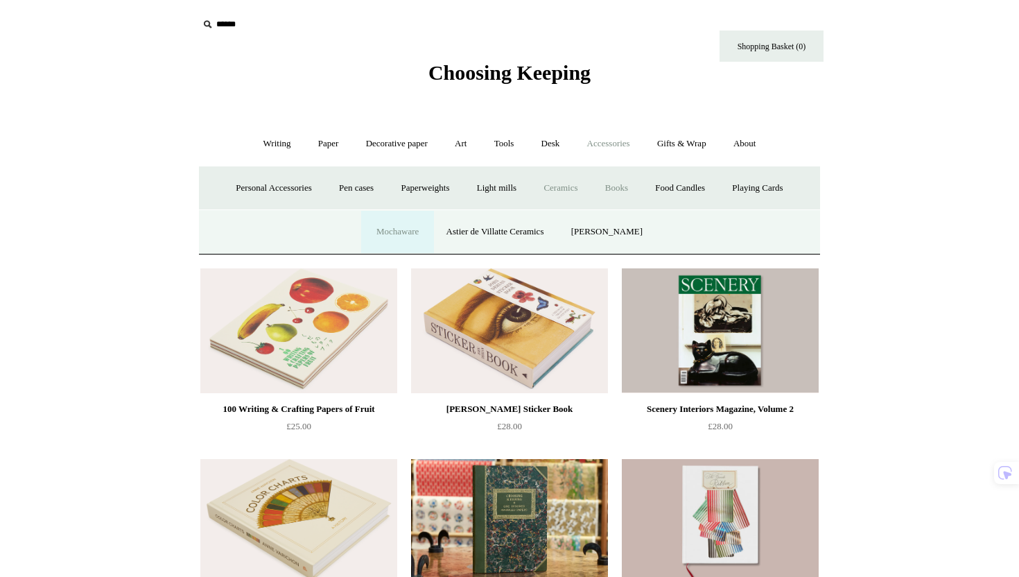
click at [417, 227] on link "Mochaware" at bounding box center [397, 232] width 67 height 37
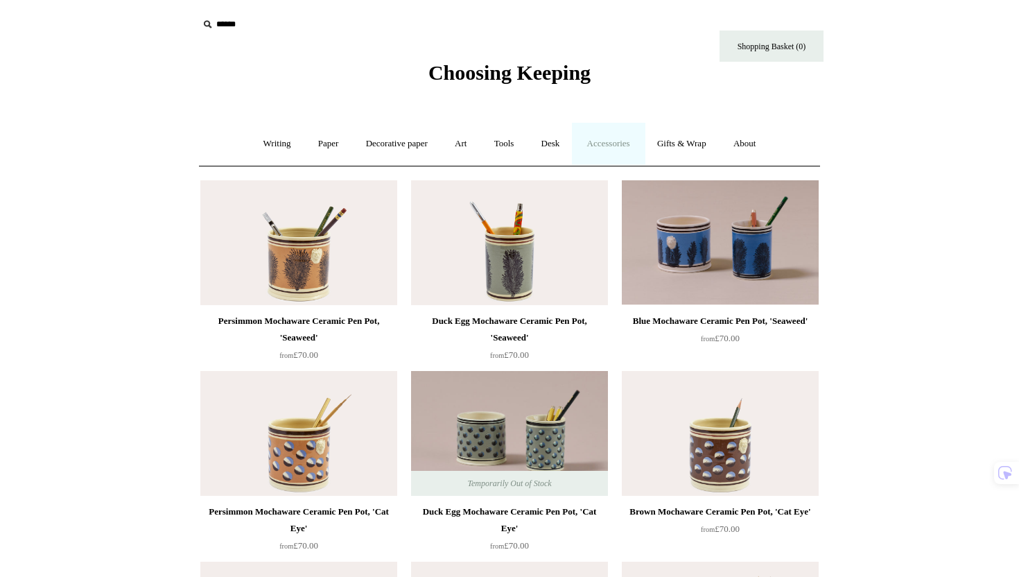
click at [616, 151] on link "Accessories +" at bounding box center [609, 144] width 68 height 37
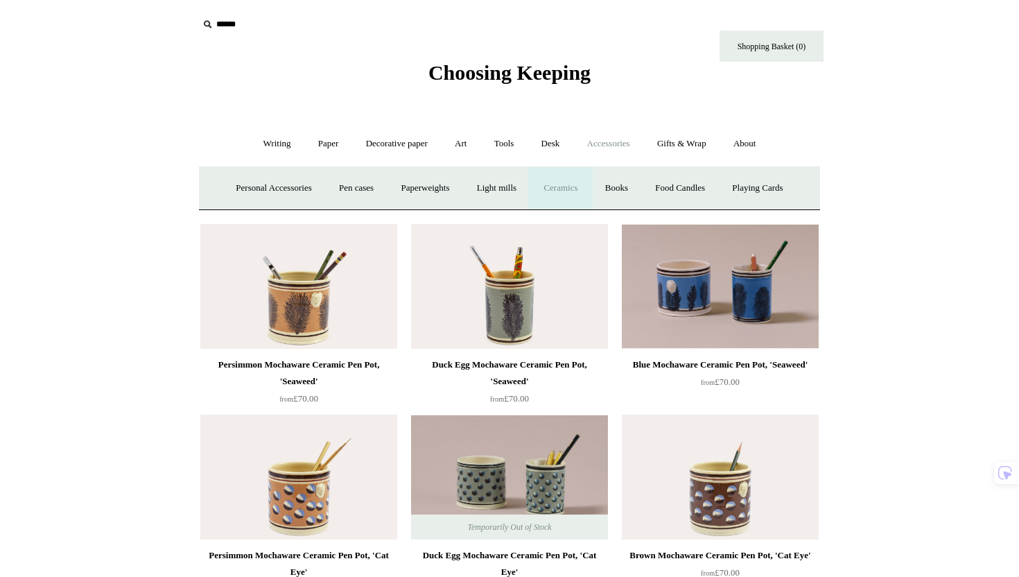
click at [567, 195] on link "Ceramics +" at bounding box center [560, 188] width 59 height 37
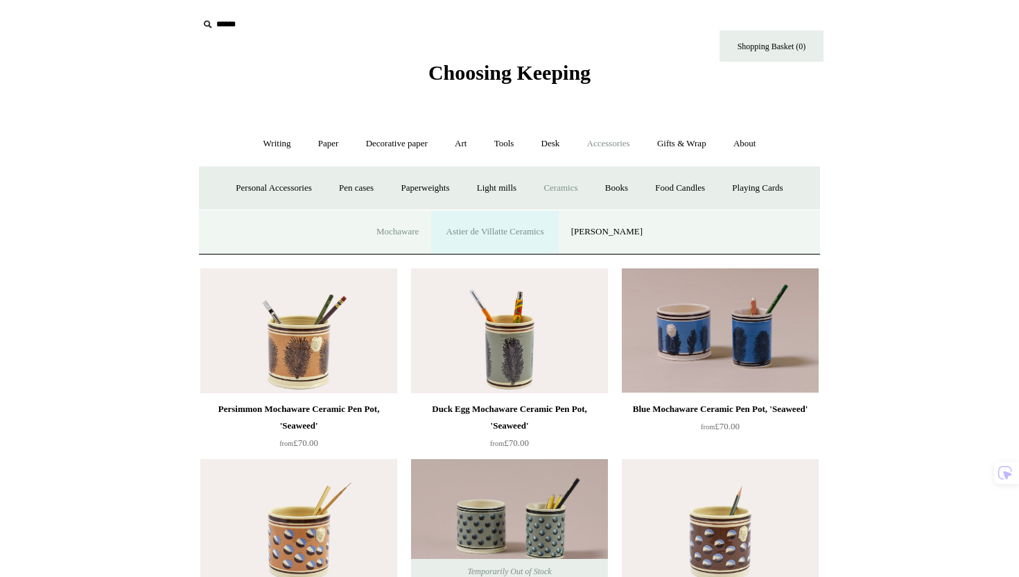
click at [505, 239] on link "Astier de Villatte Ceramics" at bounding box center [495, 232] width 123 height 37
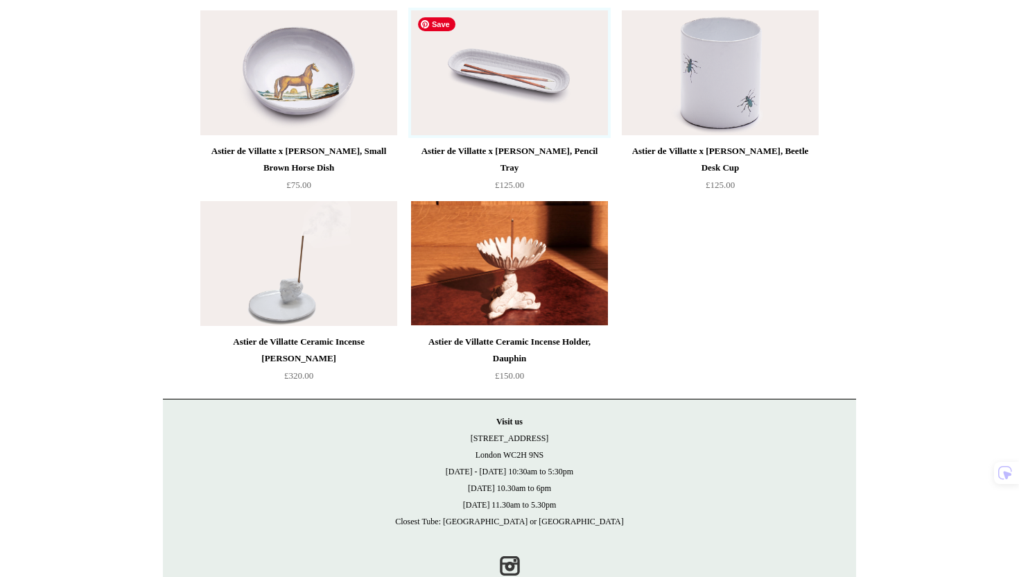
scroll to position [781, 0]
